Goal: Task Accomplishment & Management: Use online tool/utility

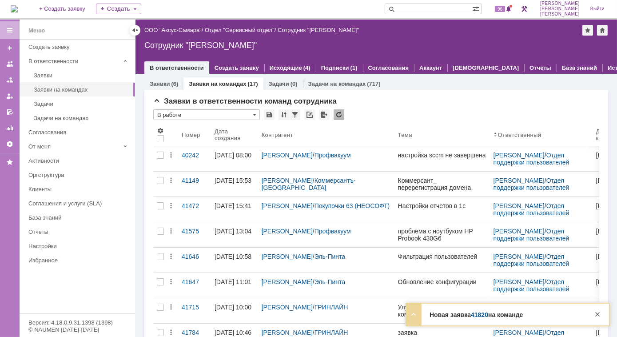
click at [476, 316] on link "41820" at bounding box center [479, 314] width 17 height 7
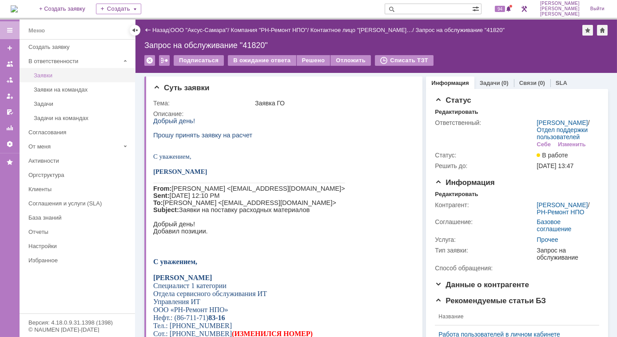
click at [53, 76] on div "Заявки" at bounding box center [82, 75] width 96 height 7
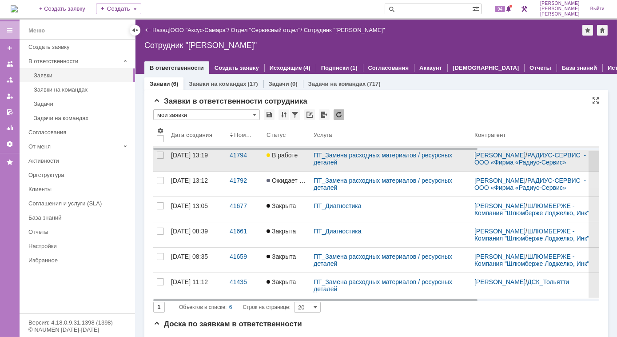
click at [204, 159] on div "[DATE] 13:19" at bounding box center [189, 154] width 37 height 7
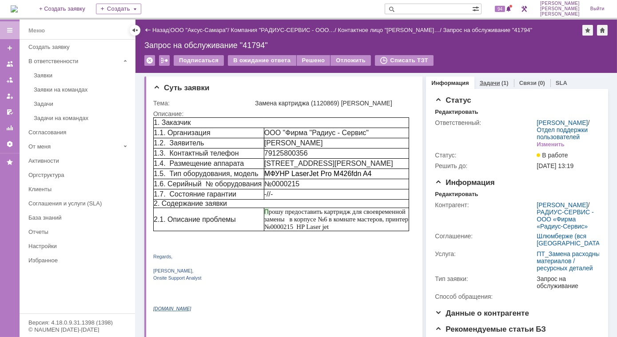
click at [480, 86] on div "Задачи (1)" at bounding box center [494, 82] width 40 height 13
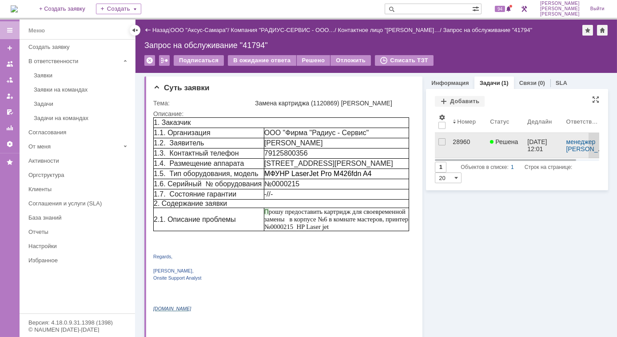
click at [462, 143] on div "28960" at bounding box center [467, 141] width 30 height 7
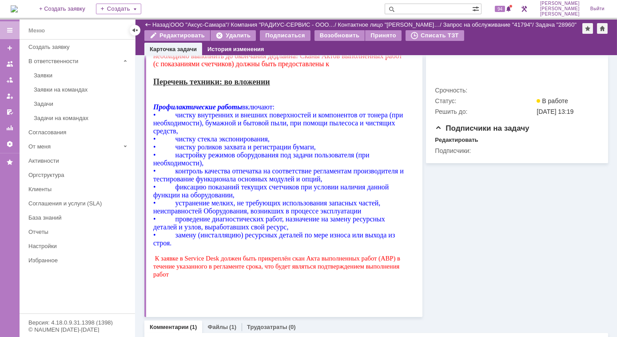
scroll to position [523, 0]
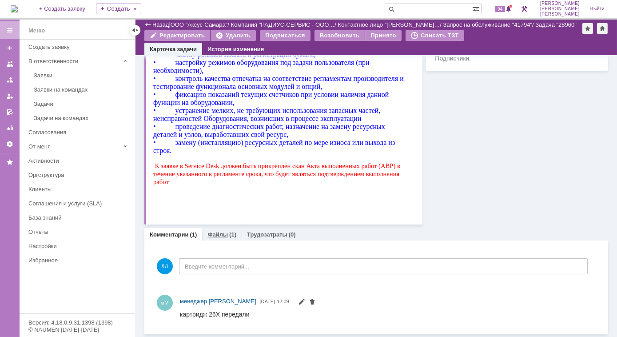
drag, startPoint x: 228, startPoint y: 230, endPoint x: 78, endPoint y: 500, distance: 308.1
click at [229, 231] on div "(1)" at bounding box center [232, 234] width 7 height 7
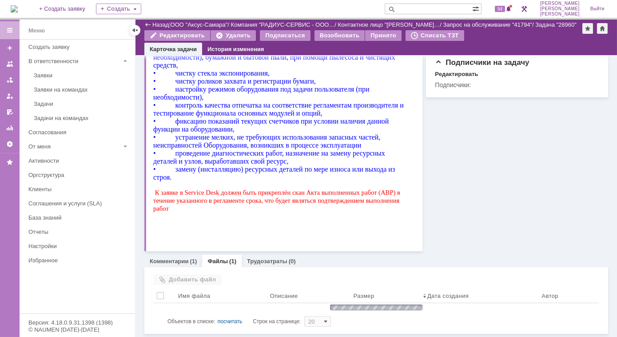
scroll to position [505, 0]
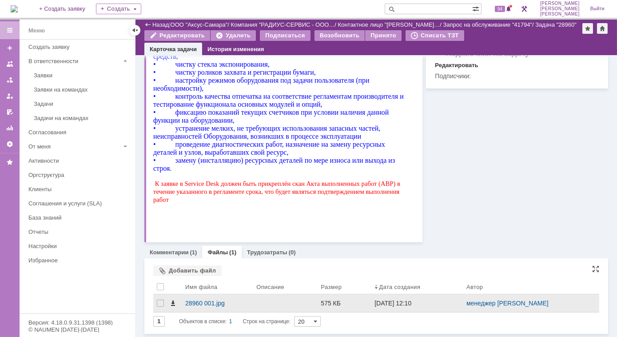
click at [174, 305] on span at bounding box center [172, 302] width 7 height 7
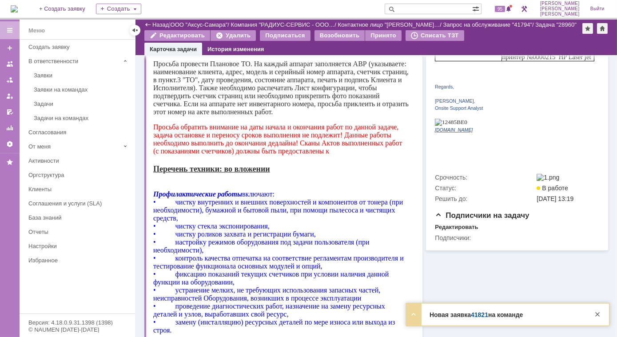
scroll to position [102, 0]
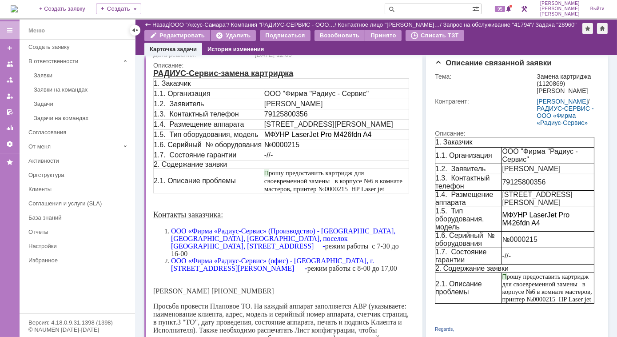
click at [357, 8] on div "На домашнюю + Создать заявку Создать 95 Лонская Лариса Вячеславовна Выйти" at bounding box center [308, 10] width 617 height 20
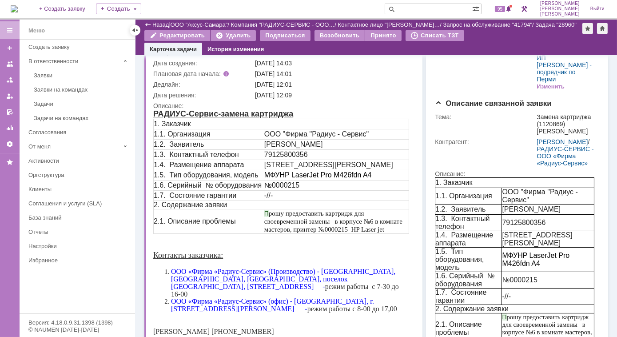
scroll to position [0, 0]
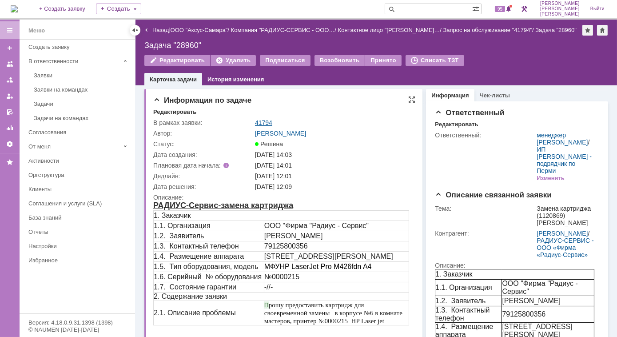
click at [262, 123] on link "41794" at bounding box center [263, 122] width 17 height 7
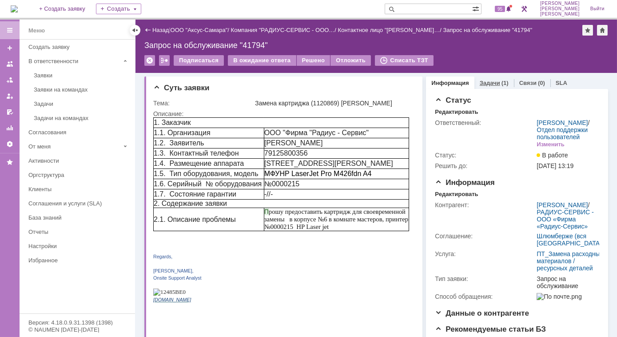
click at [485, 82] on link "Задачи" at bounding box center [490, 82] width 20 height 7
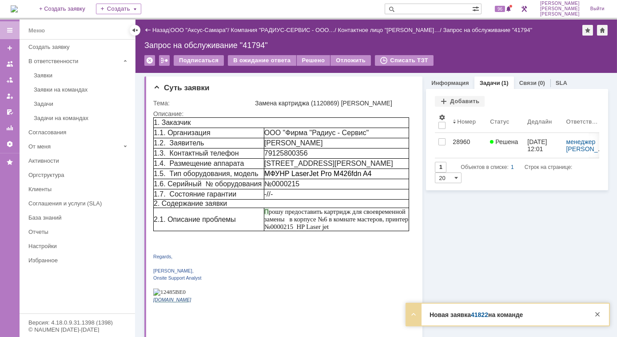
click at [485, 80] on link "Задачи" at bounding box center [490, 82] width 20 height 7
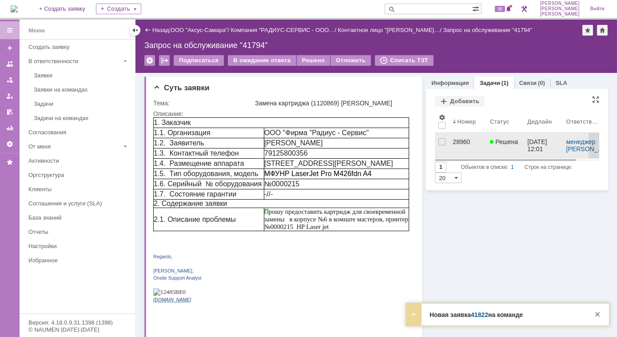
click at [453, 139] on div "28960" at bounding box center [467, 141] width 30 height 7
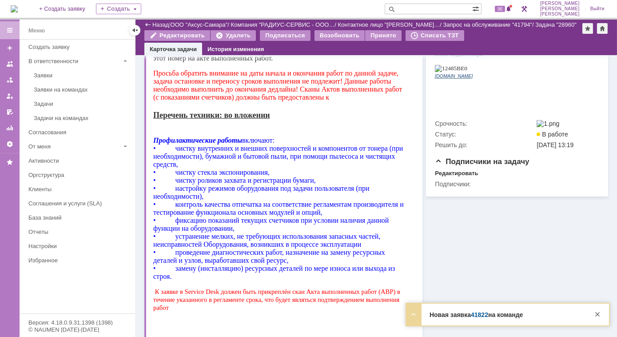
scroll to position [523, 0]
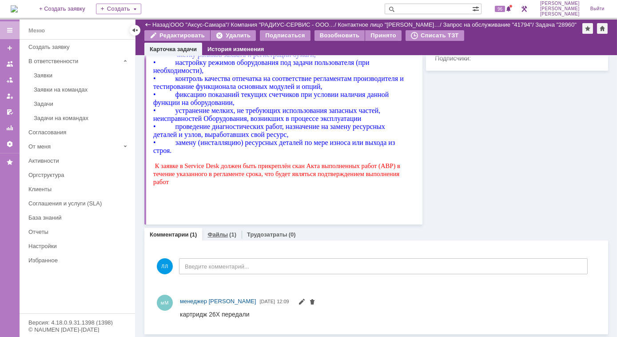
drag, startPoint x: 220, startPoint y: 233, endPoint x: 68, endPoint y: 500, distance: 307.3
click at [220, 233] on link "Файлы" at bounding box center [217, 234] width 20 height 7
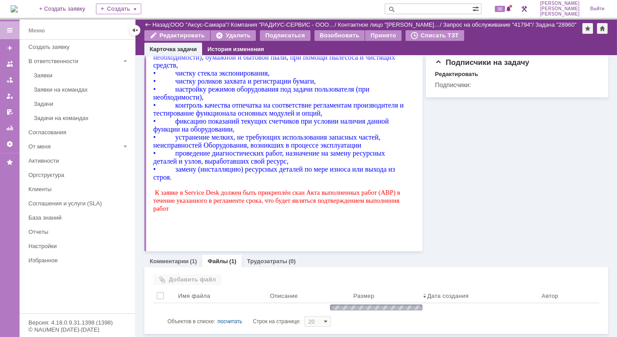
scroll to position [505, 0]
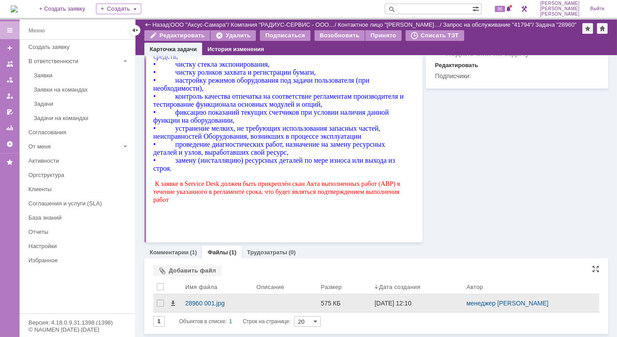
click at [176, 302] on div at bounding box center [174, 303] width 11 height 18
click at [187, 301] on div "28960 001.jpg" at bounding box center [217, 302] width 64 height 7
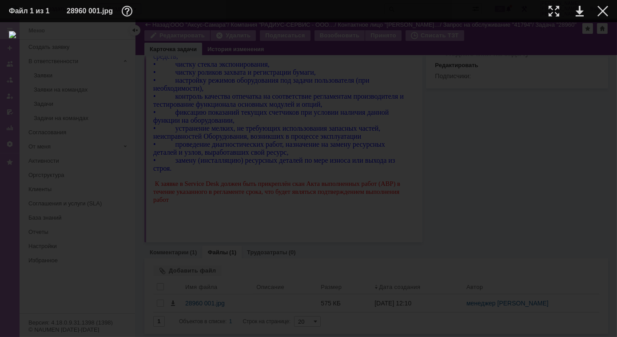
click at [278, 192] on img at bounding box center [308, 179] width 599 height 297
click at [364, 99] on img at bounding box center [308, 179] width 599 height 297
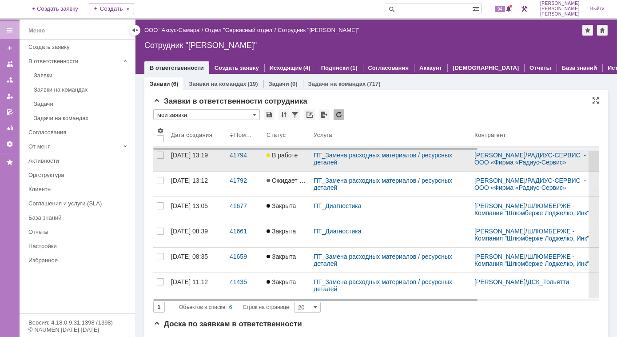
click at [208, 159] on div "[DATE] 13:19" at bounding box center [189, 154] width 37 height 7
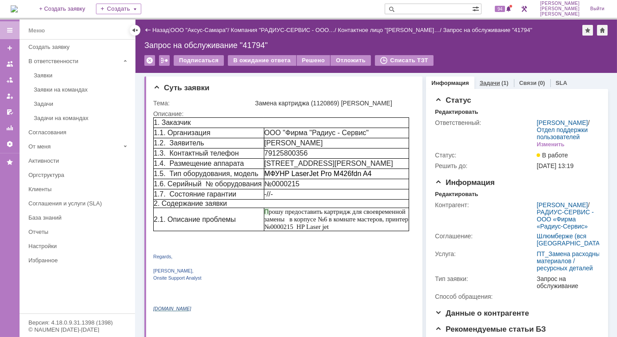
click at [489, 80] on div "Задачи (1)" at bounding box center [494, 82] width 40 height 13
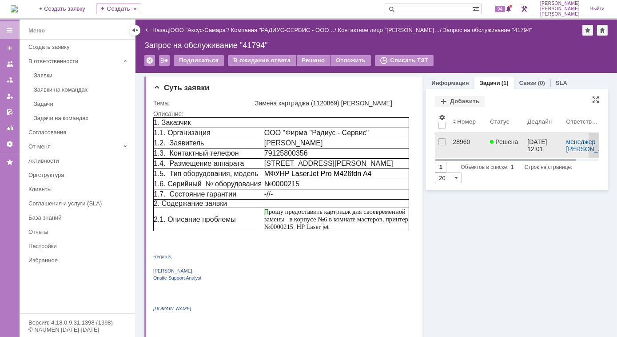
click at [466, 141] on div "28960" at bounding box center [467, 141] width 30 height 7
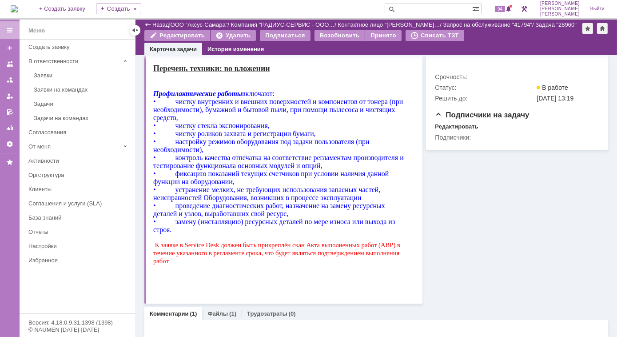
scroll to position [523, 0]
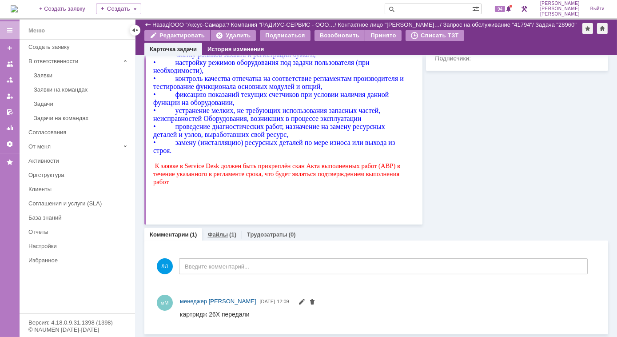
drag, startPoint x: 65, startPoint y: 503, endPoint x: 219, endPoint y: 236, distance: 307.9
click at [219, 236] on link "Файлы" at bounding box center [217, 234] width 20 height 7
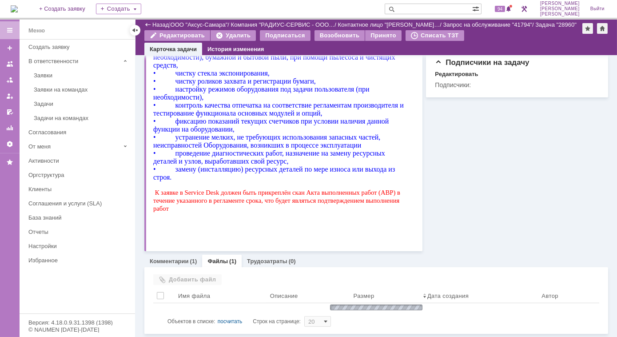
scroll to position [505, 0]
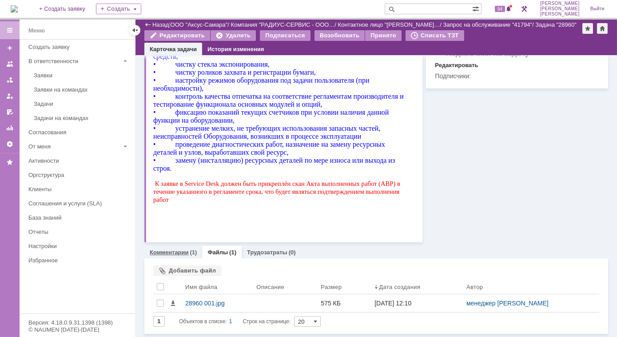
click at [160, 251] on link "Комментарии" at bounding box center [169, 252] width 39 height 7
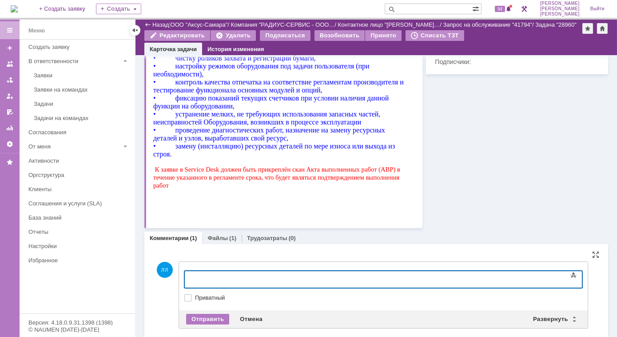
scroll to position [570, 0]
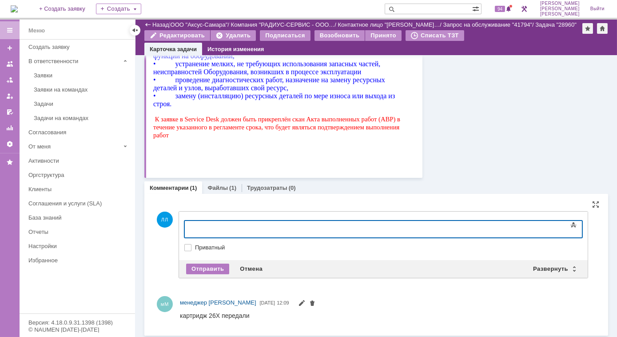
click at [216, 226] on div at bounding box center [256, 227] width 126 height 7
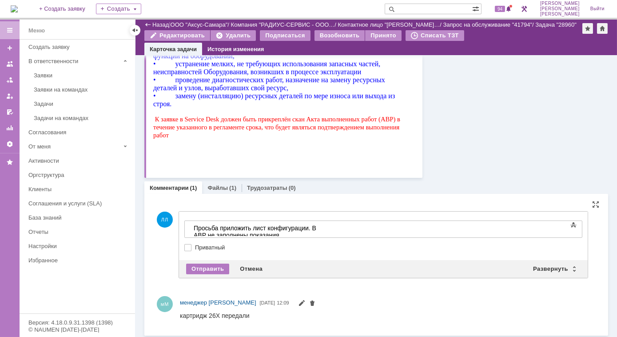
click at [208, 218] on div "Текст" at bounding box center [383, 219] width 398 height 3
click at [319, 226] on div "​Просьба приложить лист конфигурации. В АВР не заполнены показания" at bounding box center [256, 231] width 126 height 14
click at [214, 266] on div "Отправить" at bounding box center [207, 268] width 43 height 11
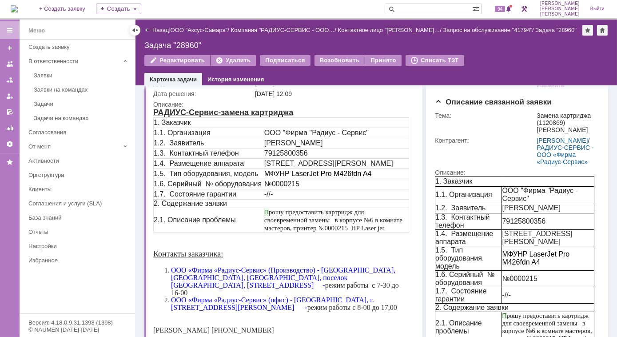
scroll to position [0, 0]
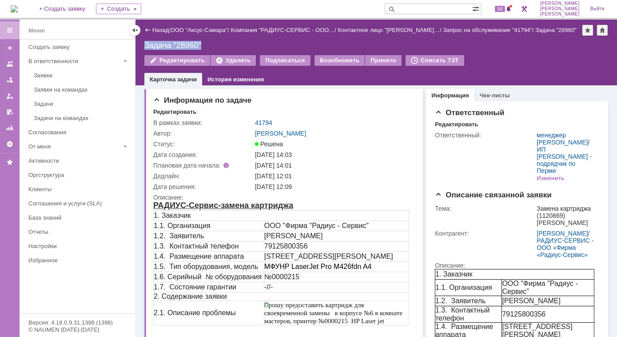
drag, startPoint x: 206, startPoint y: 44, endPoint x: 143, endPoint y: 40, distance: 63.1
click at [143, 40] on div "Назад | ООО "Аксус-Самара" / Компания "РАДИУС-СЕРВИС - ООО… / Контактное лицо "…" at bounding box center [375, 53] width 481 height 66
copy div "Задача "28960""
click at [181, 11] on div "На домашнюю + Создать заявку Создать 94 Лонская Лариса Вячеславовна Выйти" at bounding box center [308, 10] width 617 height 20
click at [53, 87] on div "Заявки на командах" at bounding box center [82, 89] width 96 height 7
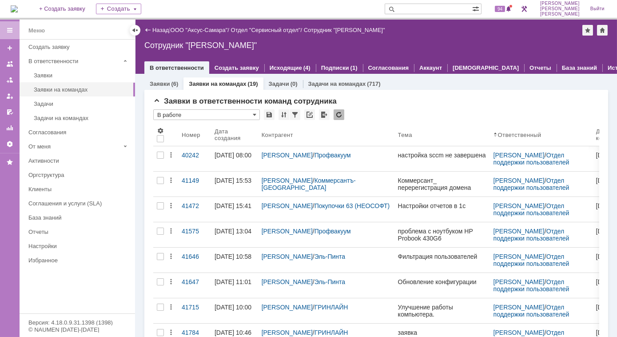
click at [213, 86] on link "Заявки на командах" at bounding box center [217, 83] width 57 height 7
click at [214, 82] on link "Заявки на командах" at bounding box center [217, 83] width 57 height 7
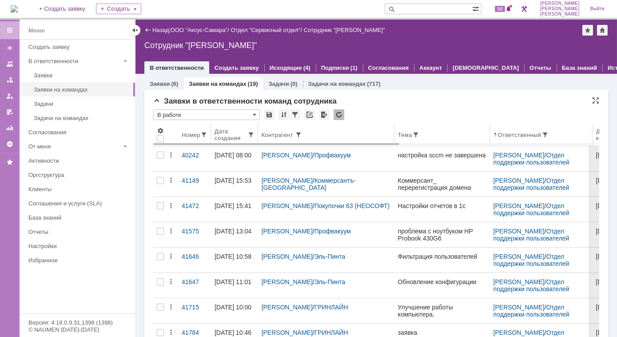
click at [228, 132] on div "Дата создания" at bounding box center [230, 134] width 33 height 13
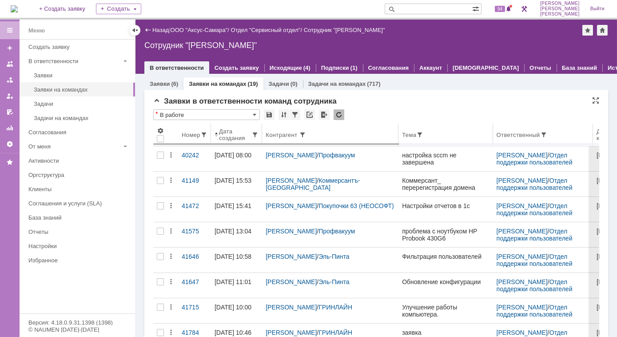
click at [217, 136] on span at bounding box center [216, 134] width 4 height 7
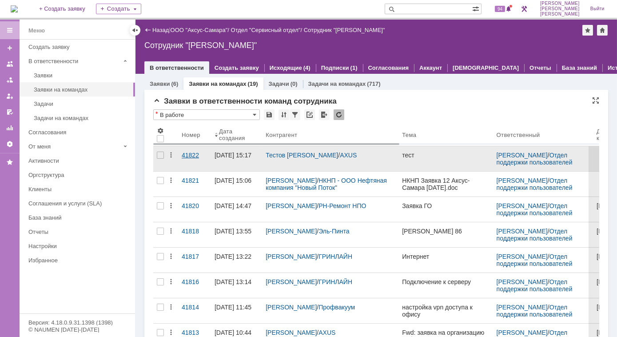
click at [190, 158] on div "41822" at bounding box center [195, 154] width 26 height 7
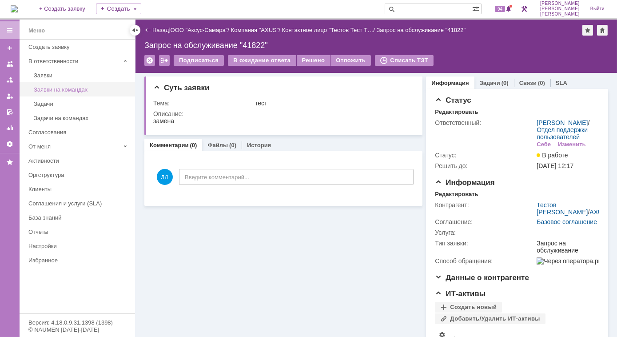
click at [79, 91] on div "Заявки на командах" at bounding box center [82, 89] width 96 height 7
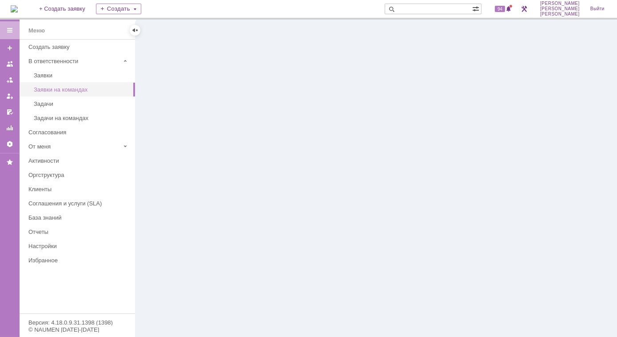
click at [112, 89] on div "Заявки на командах" at bounding box center [82, 89] width 96 height 7
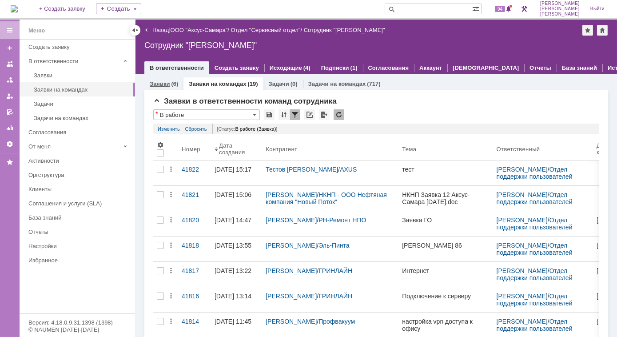
click at [163, 84] on link "Заявки" at bounding box center [160, 83] width 20 height 7
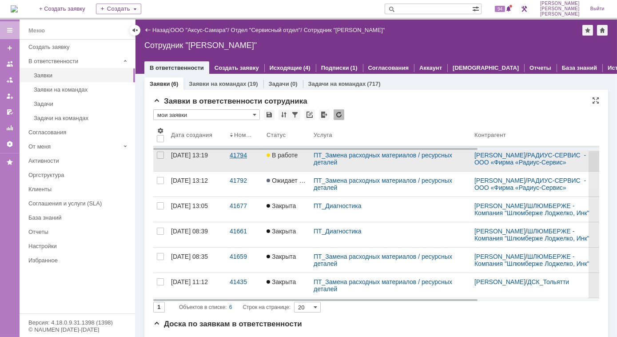
click at [238, 159] on div "41794" at bounding box center [245, 154] width 30 height 7
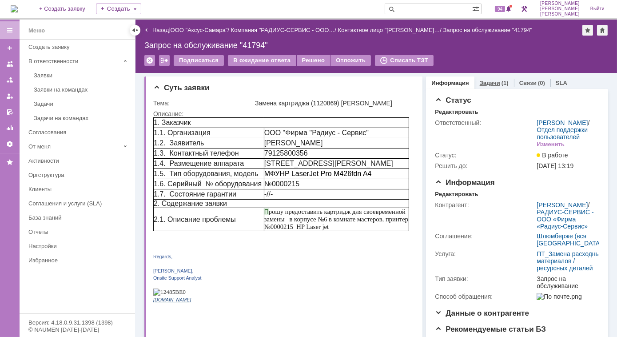
click at [488, 83] on link "Задачи" at bounding box center [490, 82] width 20 height 7
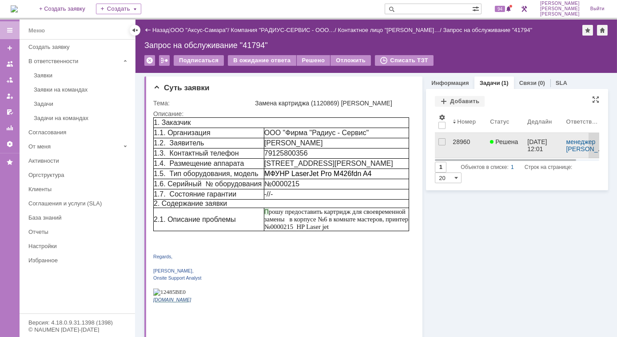
click at [458, 143] on div "28960" at bounding box center [467, 141] width 30 height 7
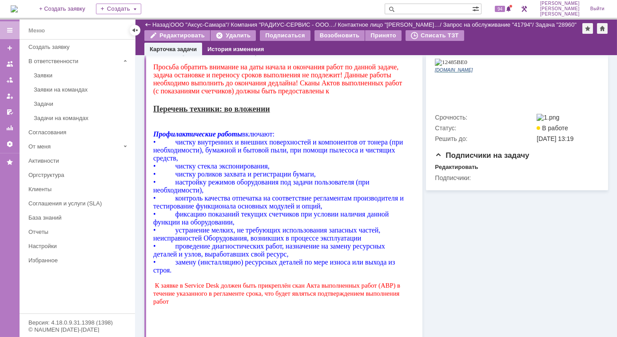
scroll to position [562, 0]
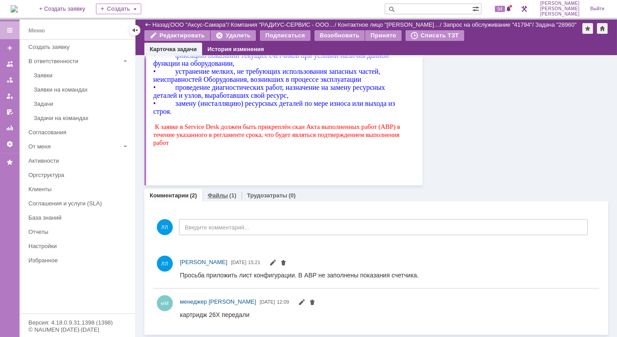
click at [216, 195] on link "Файлы" at bounding box center [217, 195] width 20 height 7
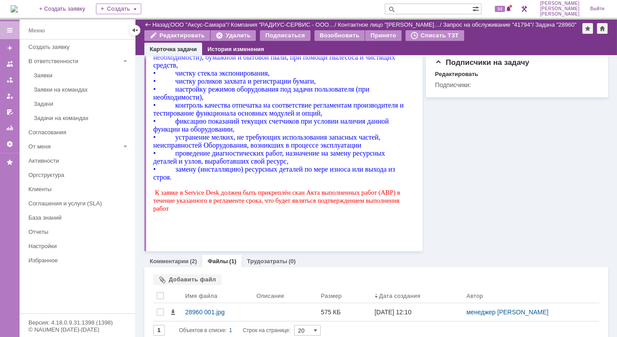
scroll to position [505, 0]
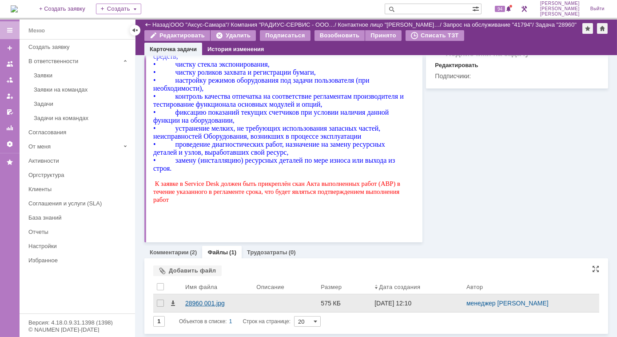
click at [200, 301] on div "28960 001.jpg" at bounding box center [217, 302] width 64 height 7
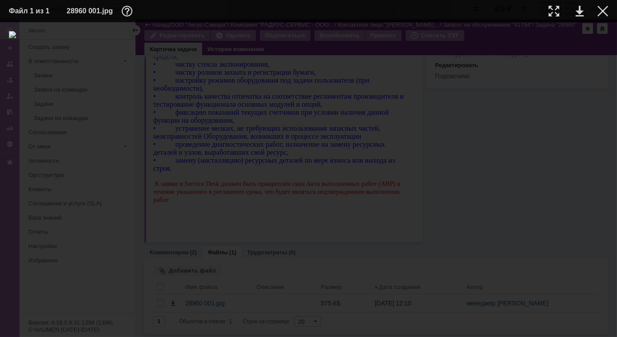
click at [500, 138] on div at bounding box center [308, 179] width 599 height 297
click at [601, 6] on div at bounding box center [602, 11] width 11 height 11
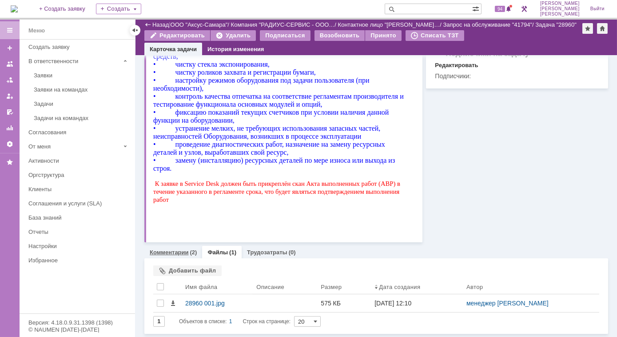
click at [182, 249] on link "Комментарии" at bounding box center [169, 252] width 39 height 7
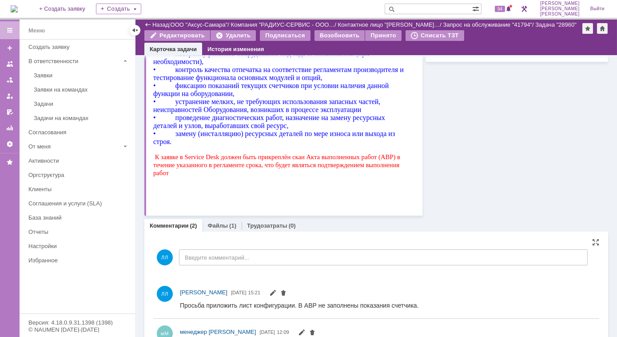
scroll to position [562, 0]
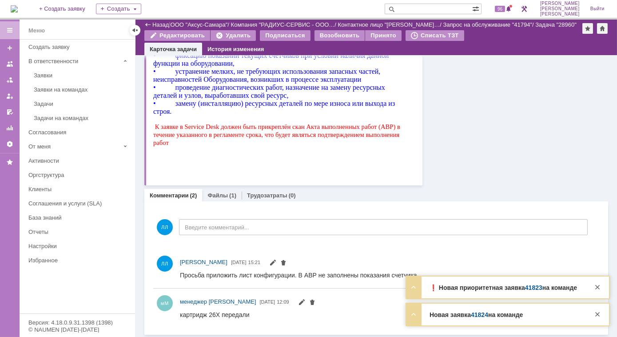
click at [479, 316] on link "41824" at bounding box center [479, 314] width 17 height 7
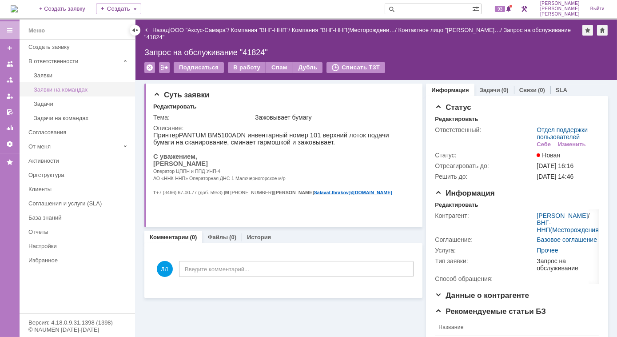
click at [61, 86] on div "Заявки на командах" at bounding box center [82, 89] width 96 height 7
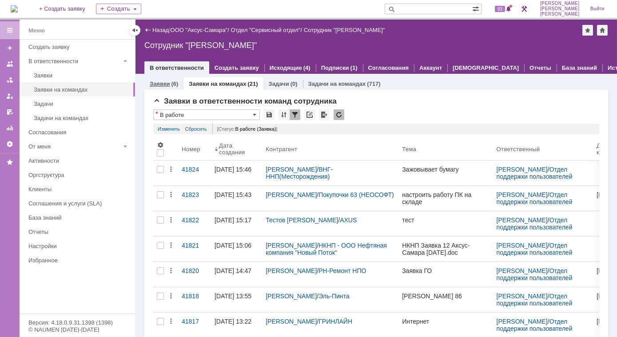
click at [164, 84] on link "Заявки" at bounding box center [160, 83] width 20 height 7
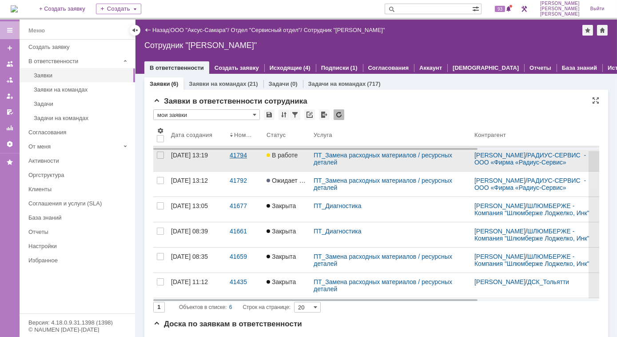
click at [232, 159] on div "41794" at bounding box center [245, 154] width 30 height 7
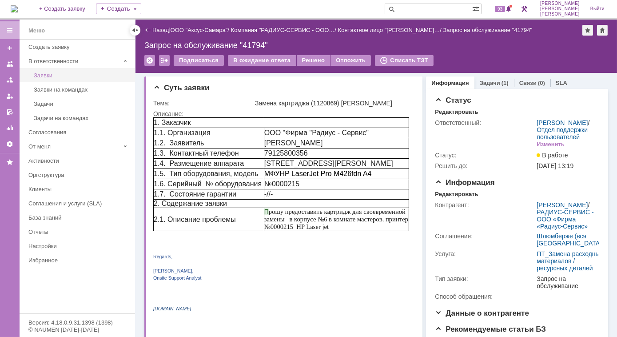
click at [80, 75] on div "Заявки" at bounding box center [82, 75] width 96 height 7
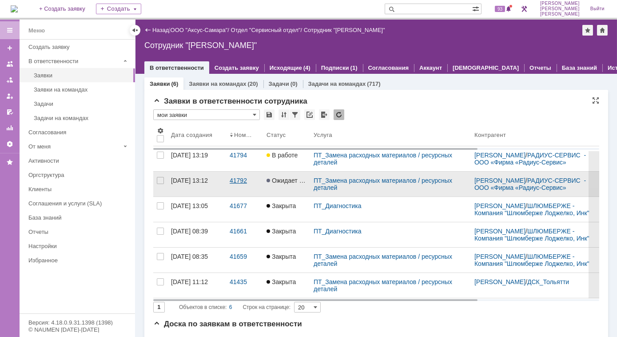
click at [245, 189] on link "41792" at bounding box center [244, 183] width 37 height 25
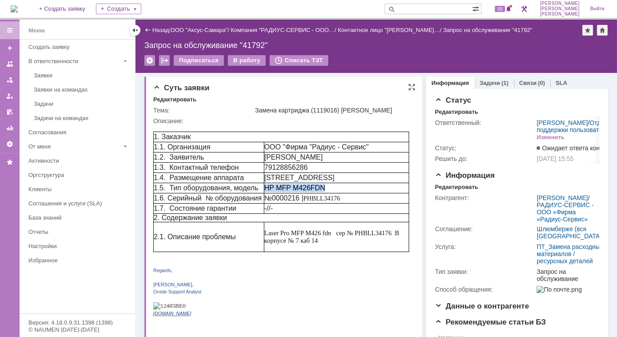
drag, startPoint x: 325, startPoint y: 194, endPoint x: 268, endPoint y: 199, distance: 56.6
click at [268, 193] on td "HP MFP M426FDN" at bounding box center [335, 187] width 145 height 10
copy p "HP MFP M426FDN"
click at [49, 83] on link "Заявки на командах" at bounding box center [81, 90] width 103 height 14
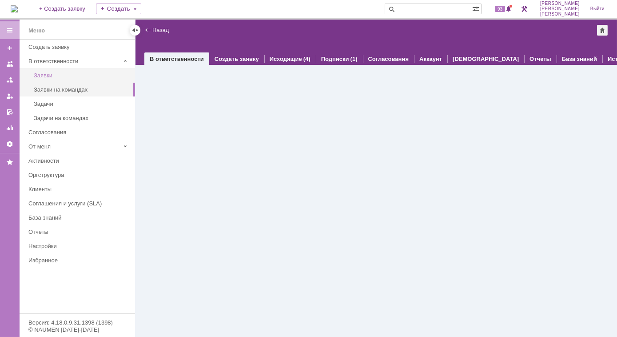
click at [48, 73] on div "Заявки" at bounding box center [82, 75] width 96 height 7
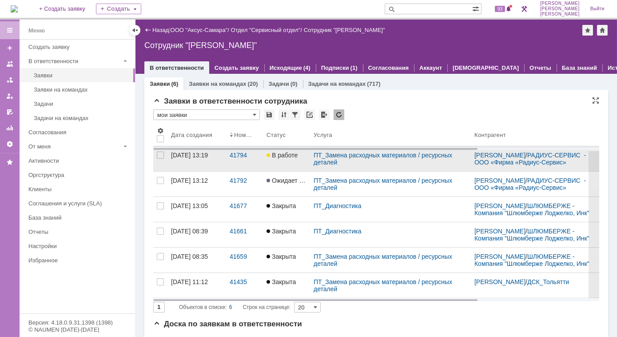
click at [271, 159] on div at bounding box center [268, 154] width 5 height 7
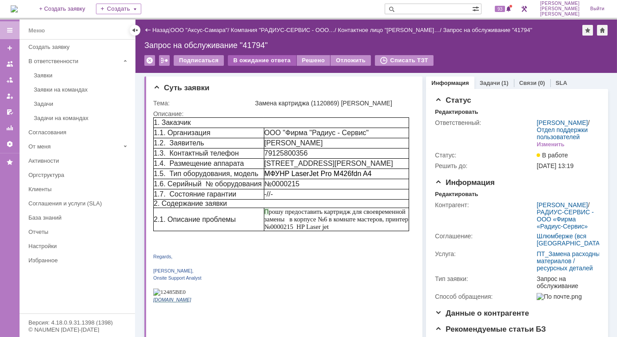
click at [260, 63] on div "В ожидание ответа" at bounding box center [262, 60] width 68 height 11
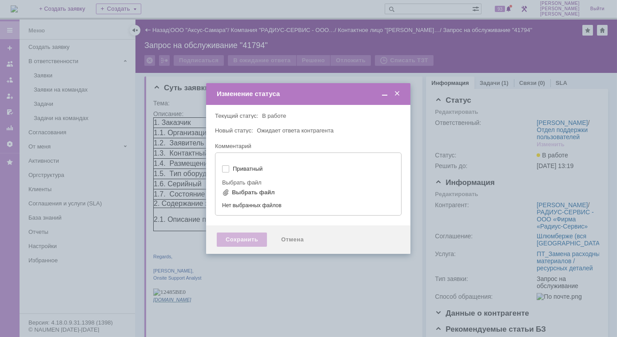
type input "[не указано]"
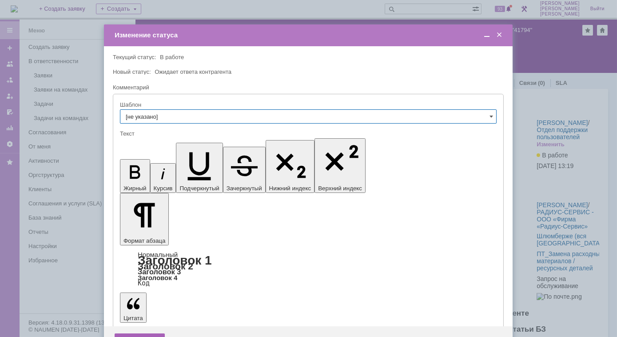
click at [135, 333] on div "Сохранить" at bounding box center [140, 340] width 50 height 14
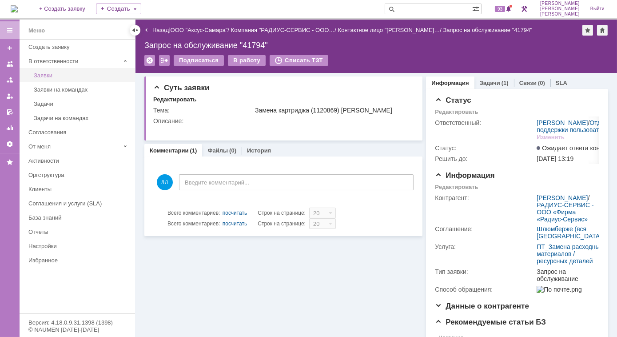
drag, startPoint x: 0, startPoint y: 0, endPoint x: 52, endPoint y: 75, distance: 91.2
click at [52, 75] on div "Заявки" at bounding box center [82, 75] width 96 height 7
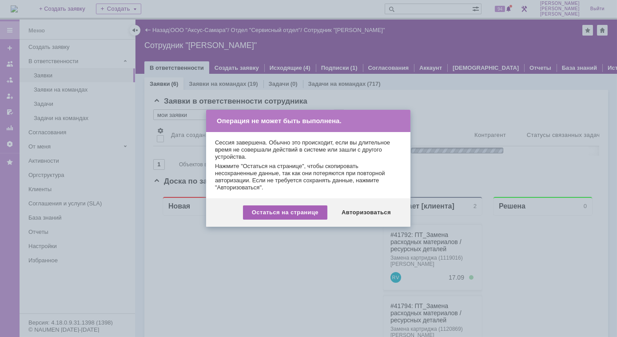
click at [295, 208] on div "Остаться на странице" at bounding box center [285, 212] width 84 height 14
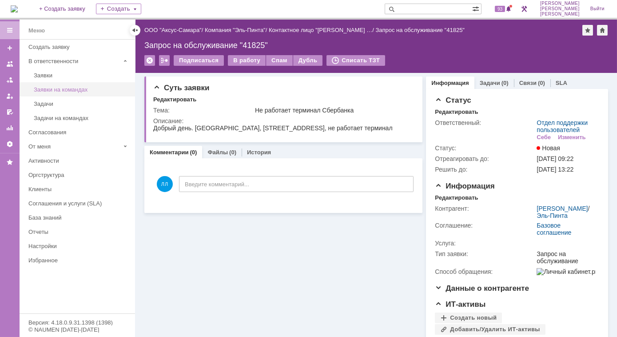
click at [60, 87] on div "Заявки на командах" at bounding box center [82, 89] width 96 height 7
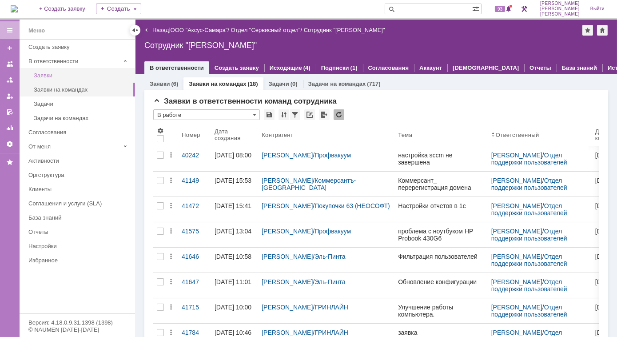
click at [66, 79] on link "Заявки" at bounding box center [81, 75] width 103 height 14
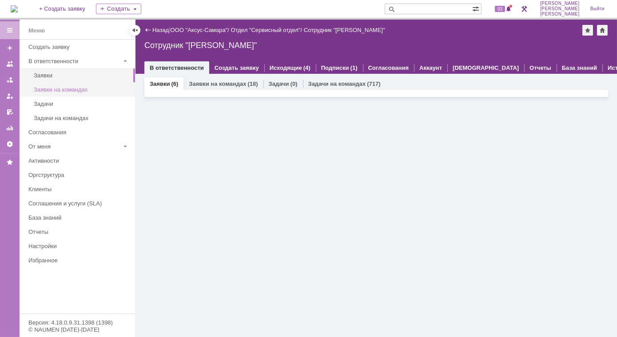
click at [80, 90] on div "Заявки на командах" at bounding box center [82, 89] width 96 height 7
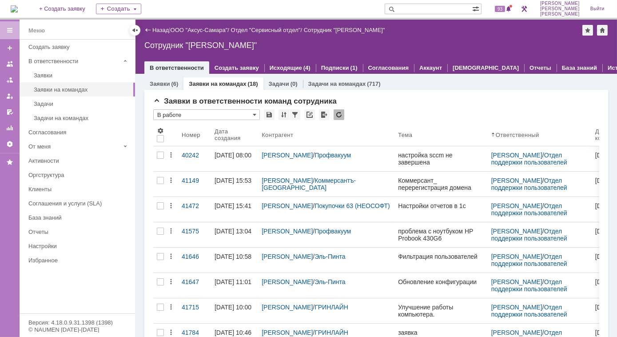
click at [233, 83] on link "Заявки на командах" at bounding box center [217, 83] width 57 height 7
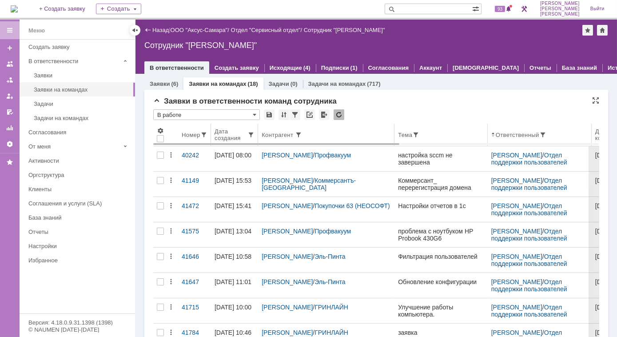
click at [227, 134] on div "Дата создания" at bounding box center [230, 134] width 33 height 13
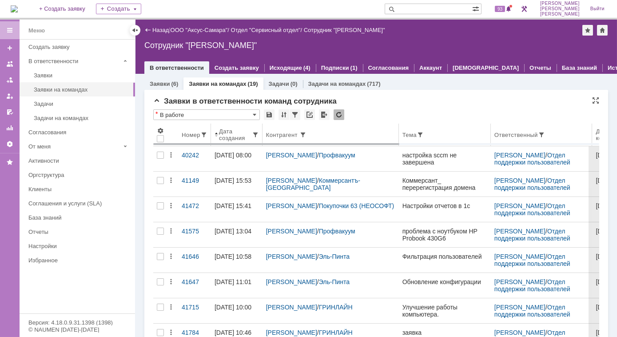
click at [216, 134] on span at bounding box center [216, 134] width 4 height 7
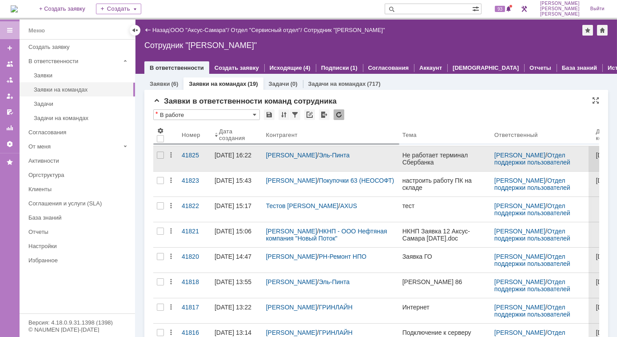
click at [232, 152] on div "16.09.2025 16:22" at bounding box center [232, 154] width 37 height 7
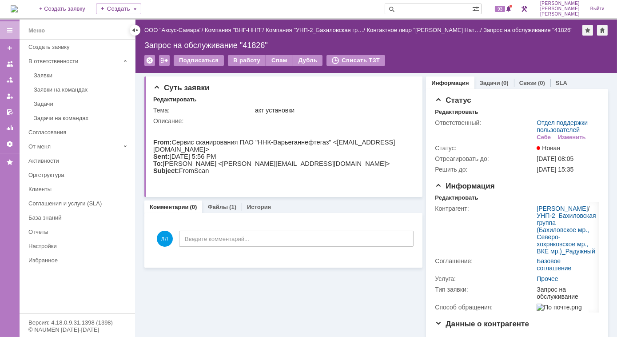
click at [18, 9] on img at bounding box center [14, 8] width 7 height 7
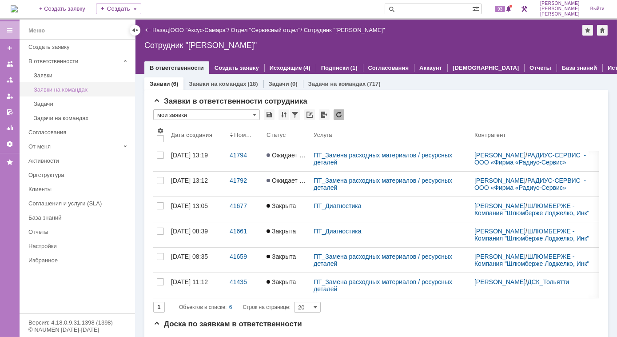
click at [67, 90] on div "Заявки на командах" at bounding box center [82, 89] width 96 height 7
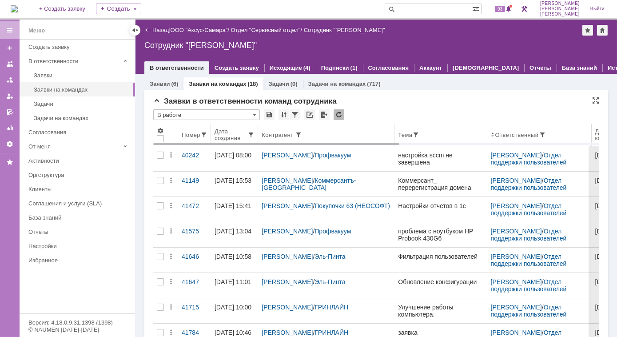
click at [230, 125] on th "Дата создания" at bounding box center [234, 134] width 47 height 23
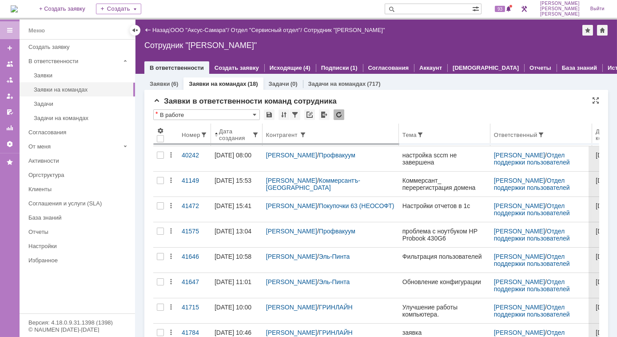
click at [215, 137] on span at bounding box center [216, 134] width 4 height 7
